Goal: Transaction & Acquisition: Download file/media

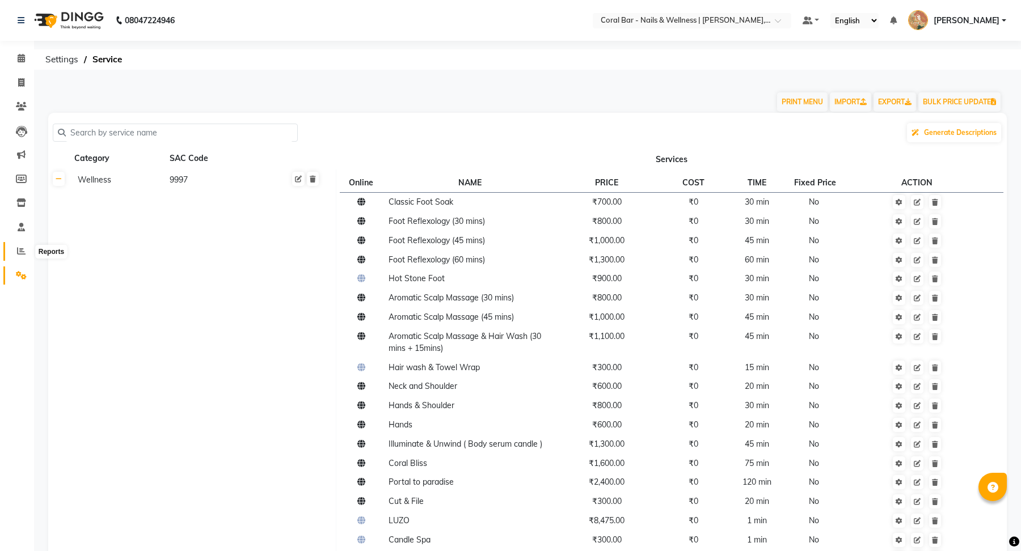
click at [23, 252] on icon at bounding box center [21, 251] width 9 height 9
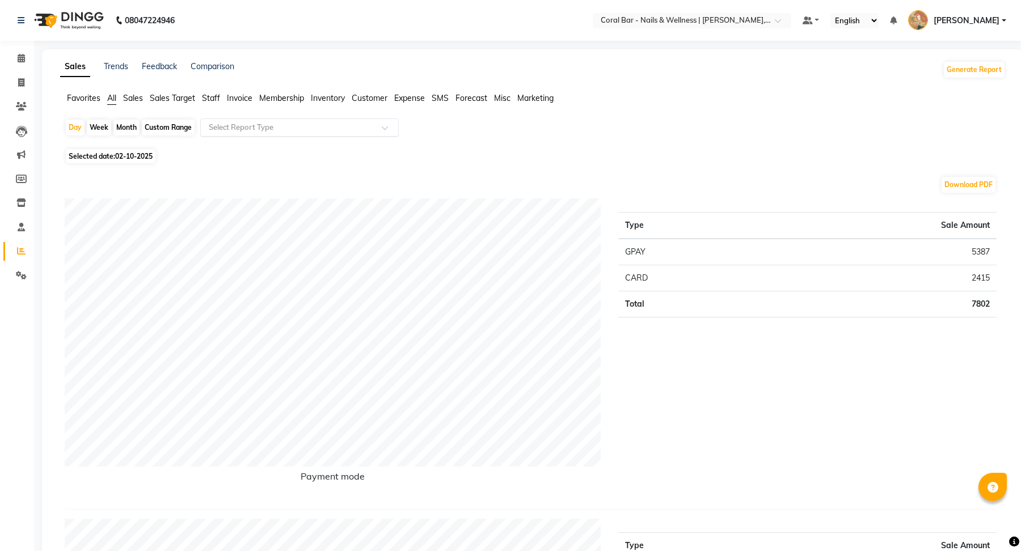
click at [264, 129] on input "text" at bounding box center [287, 127] width 163 height 11
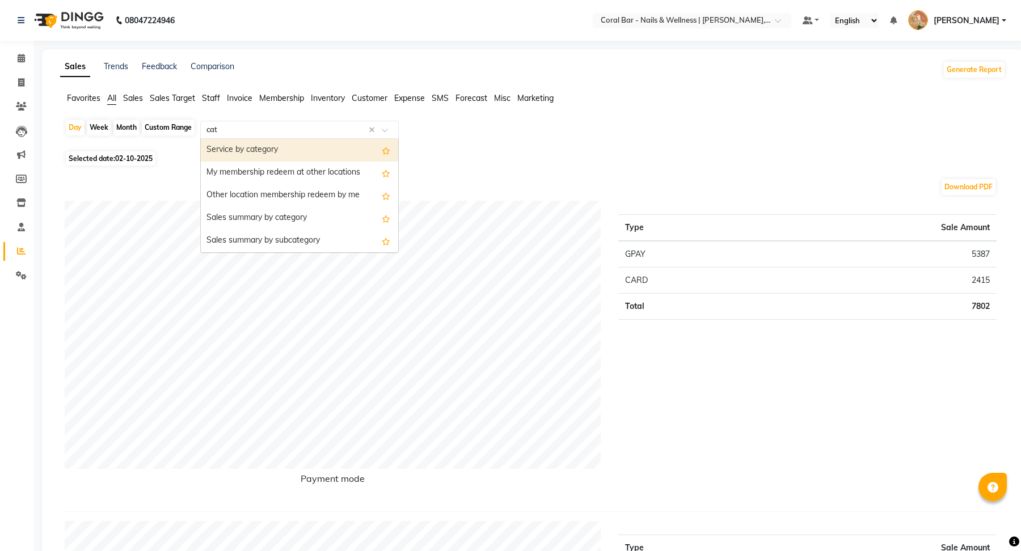
type input "cate"
click at [261, 155] on div "Service by category" at bounding box center [299, 150] width 197 height 23
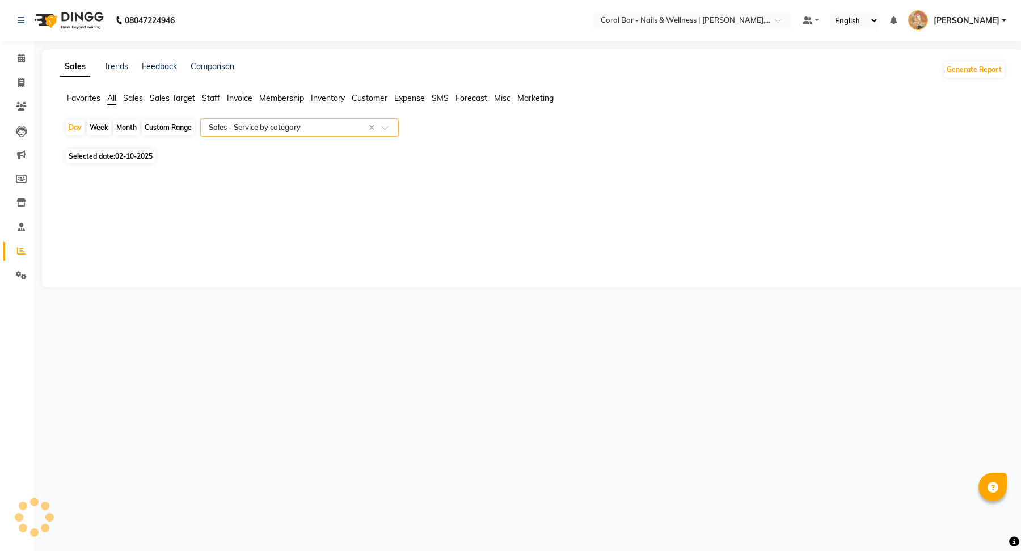
select select "full_report"
select select "csv"
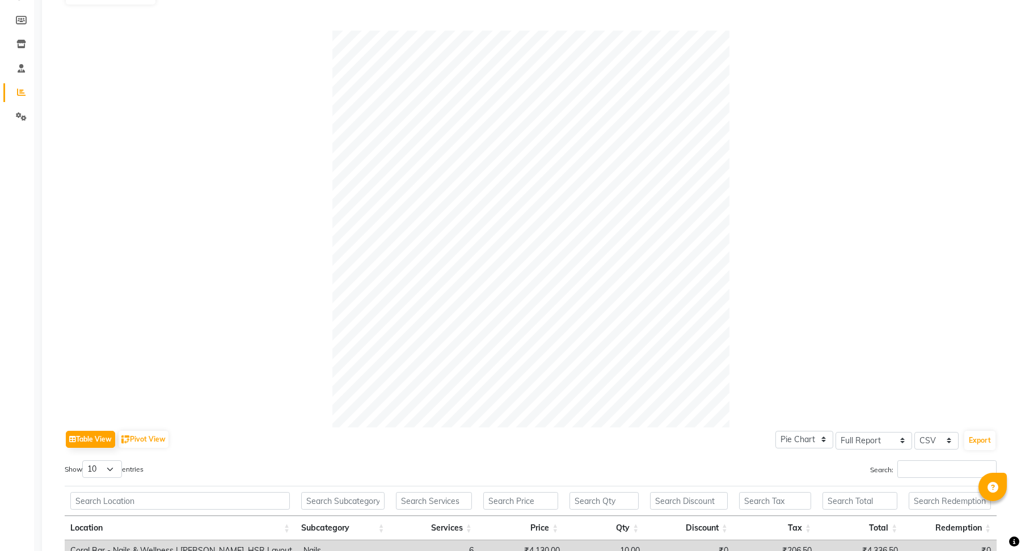
scroll to position [116, 0]
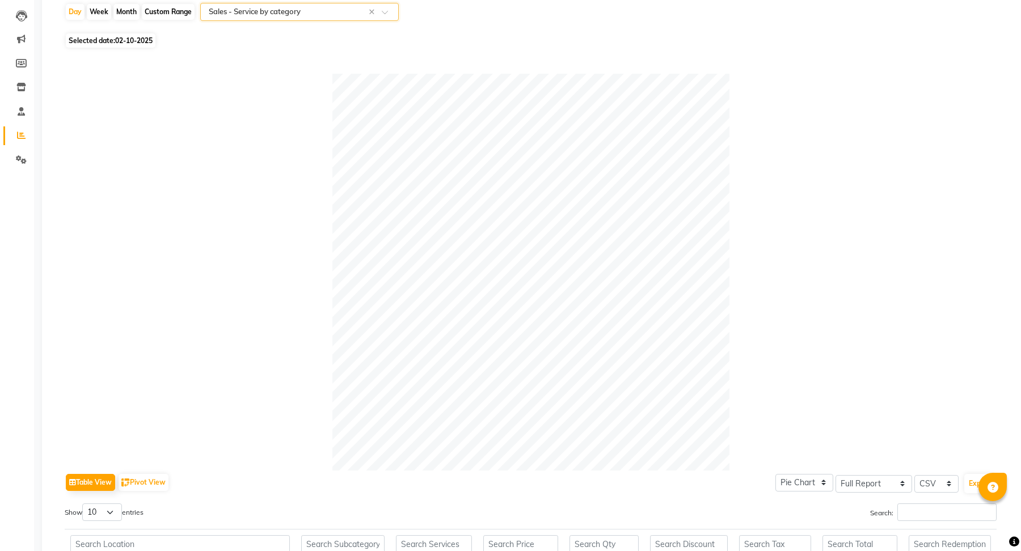
click at [125, 9] on div "Month" at bounding box center [126, 12] width 26 height 16
select select "10"
select select "2025"
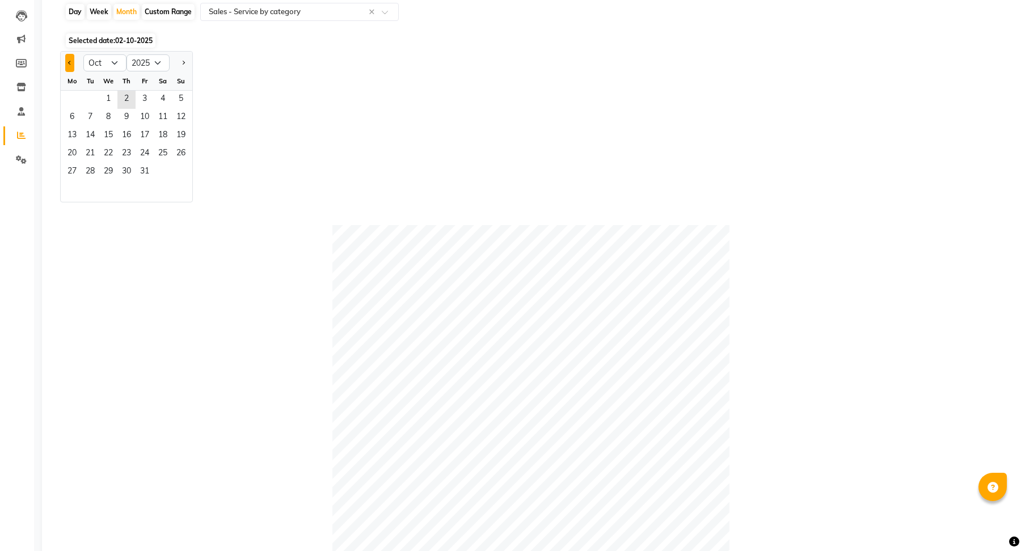
click at [71, 62] on button "Previous month" at bounding box center [69, 63] width 9 height 18
select select "6"
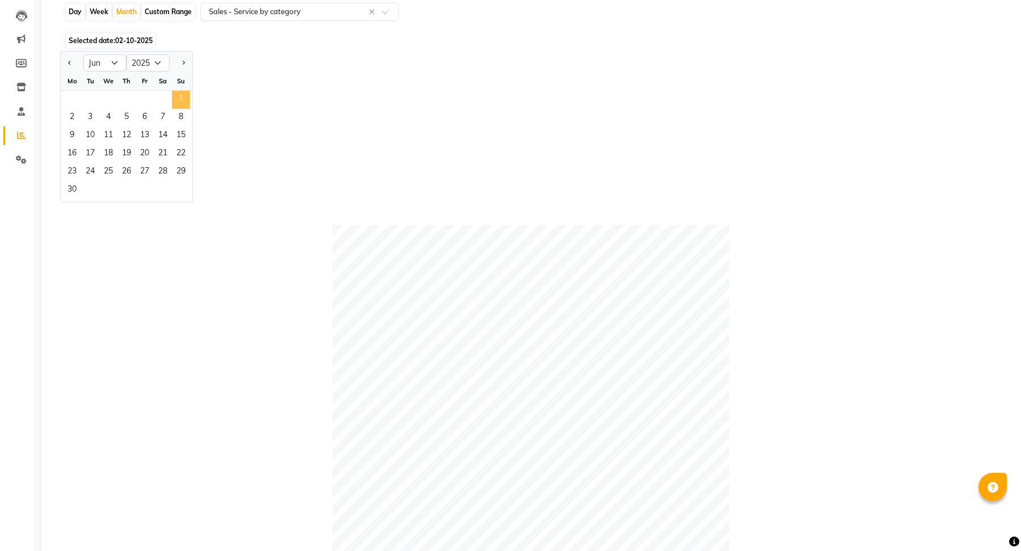
click at [183, 100] on span "1" at bounding box center [181, 100] width 18 height 18
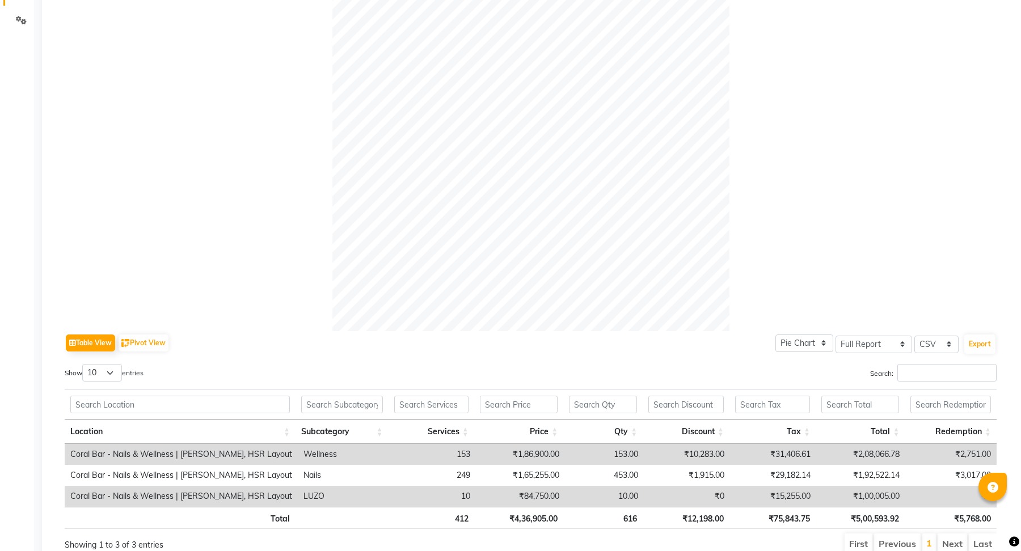
scroll to position [294, 0]
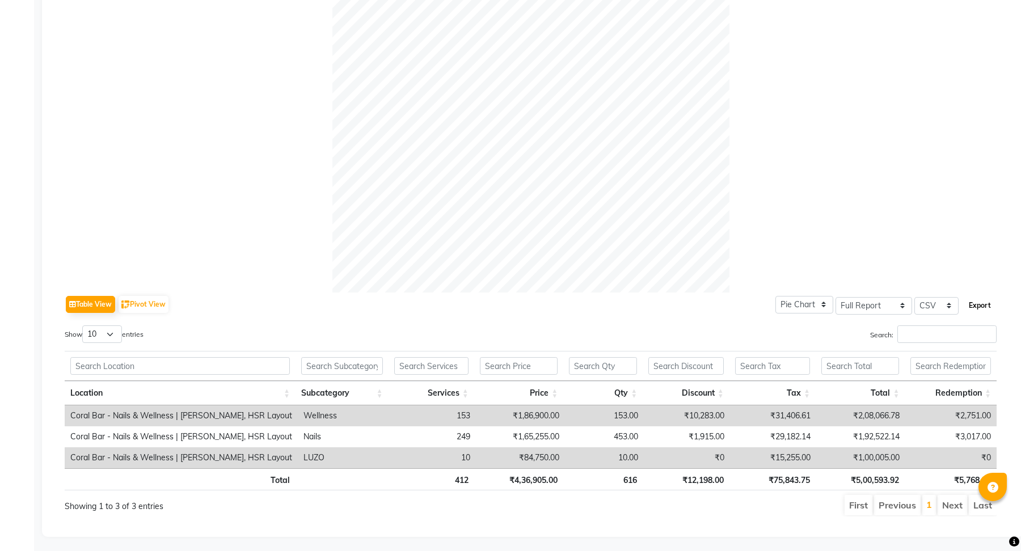
click at [979, 308] on button "Export" at bounding box center [979, 305] width 31 height 19
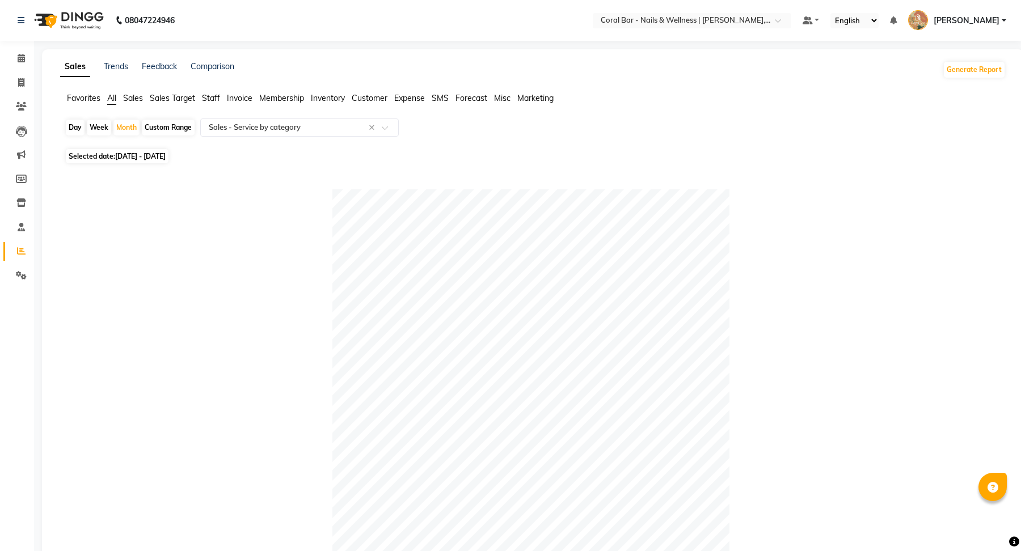
click at [164, 159] on span "[DATE] - [DATE]" at bounding box center [140, 156] width 50 height 9
select select "6"
select select "2025"
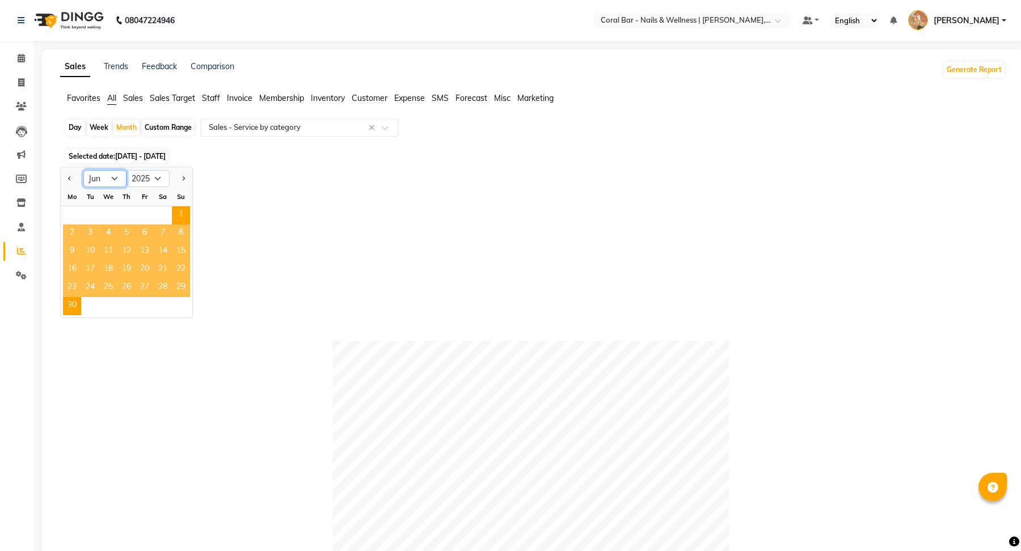
click at [120, 180] on select "Jan Feb Mar Apr May Jun [DATE] Aug Sep Oct Nov Dec" at bounding box center [104, 178] width 43 height 17
select select "7"
click at [83, 170] on select "Jan Feb Mar Apr May Jun [DATE] Aug Sep Oct Nov Dec" at bounding box center [104, 178] width 43 height 17
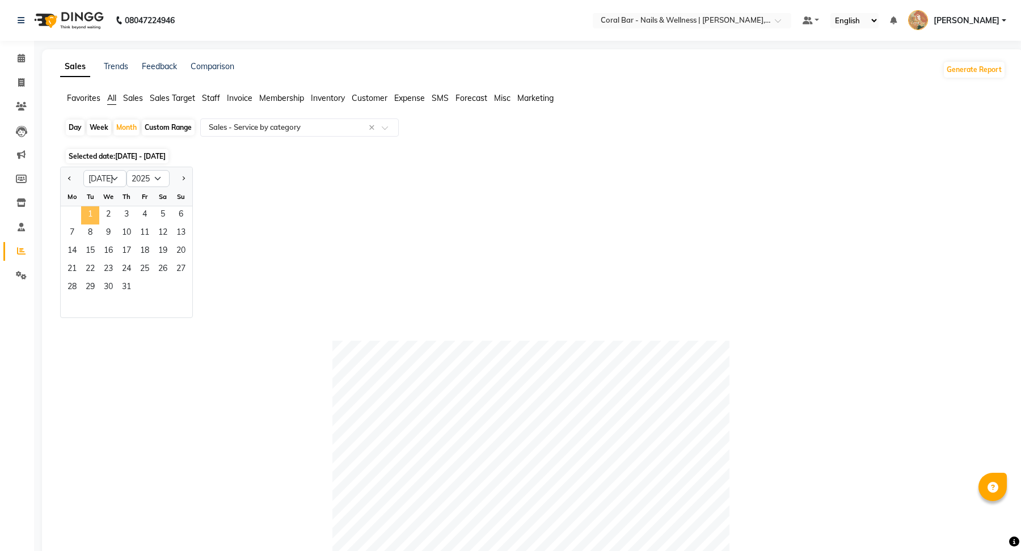
click at [83, 212] on span "1" at bounding box center [90, 215] width 18 height 18
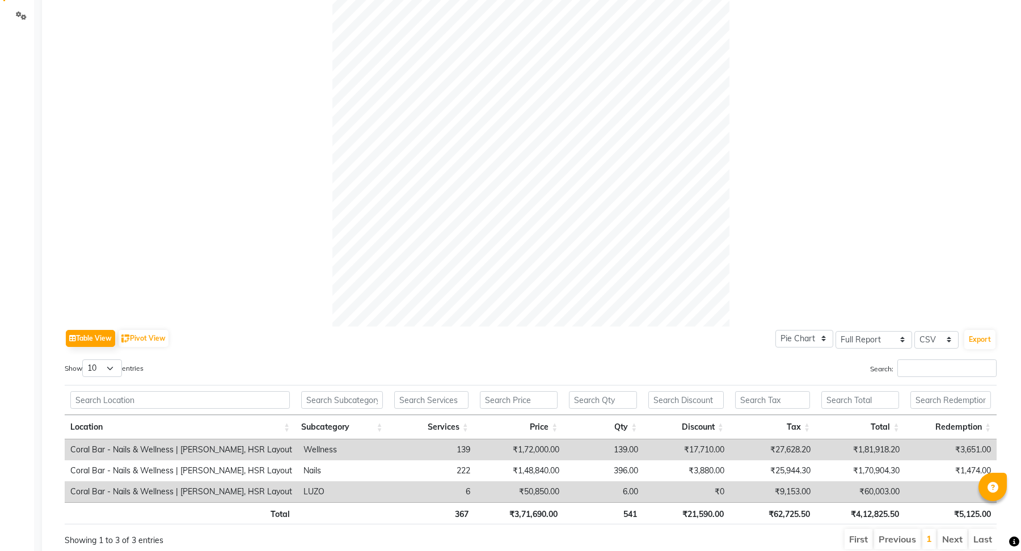
scroll to position [294, 0]
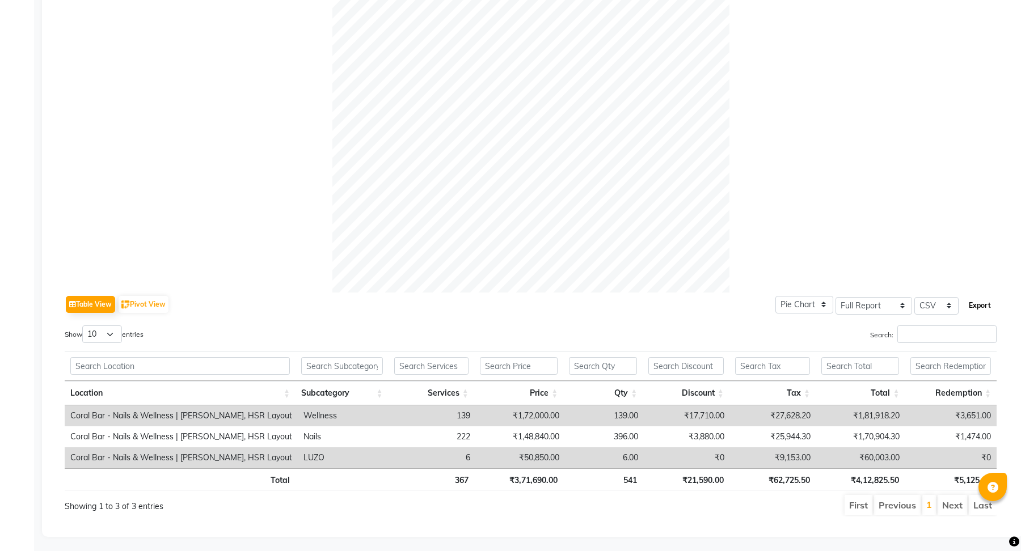
click at [983, 300] on button "Export" at bounding box center [979, 305] width 31 height 19
